Goal: Task Accomplishment & Management: Use online tool/utility

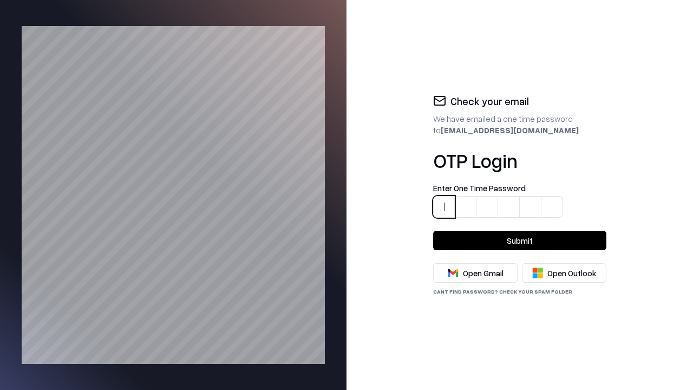
click at [515, 168] on h1 "OTP Login" at bounding box center [519, 160] width 173 height 22
type input "*****"
click at [519, 240] on button "Submit" at bounding box center [519, 239] width 173 height 19
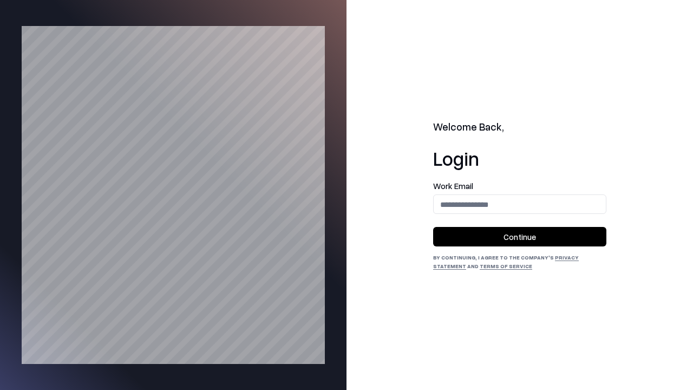
click at [476, 93] on div "Welcome Back, Login Work Email Continue By continuing, I agree to the Company's…" at bounding box center [519, 195] width 346 height 390
